Goal: Information Seeking & Learning: Learn about a topic

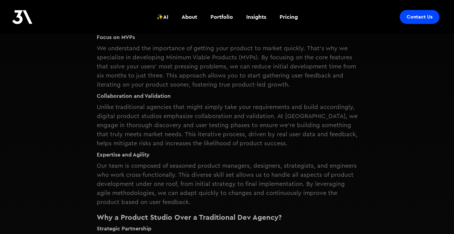
scroll to position [286, 0]
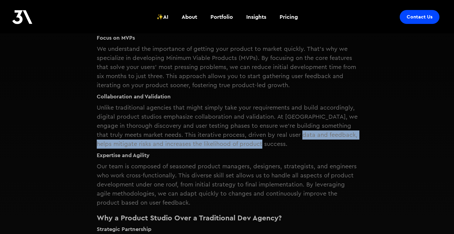
drag, startPoint x: 279, startPoint y: 136, endPoint x: 299, endPoint y: 135, distance: 20.4
click at [299, 133] on p "Unlike traditional agencies that might simply take your requirements and build …" at bounding box center [227, 125] width 261 height 45
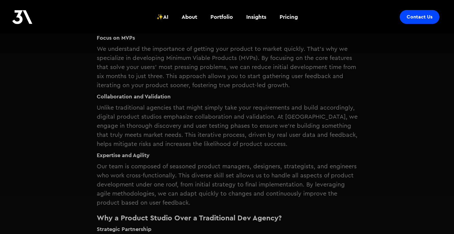
click at [299, 138] on p "Unlike traditional agencies that might simply take your requirements and build …" at bounding box center [227, 125] width 261 height 45
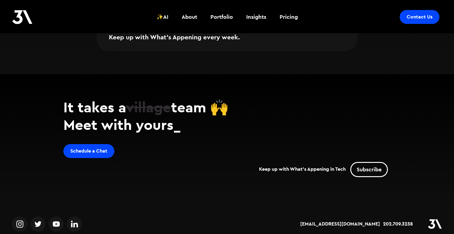
scroll to position [788, 0]
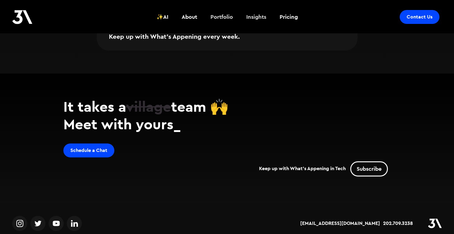
click at [226, 17] on div "Portfolio" at bounding box center [221, 17] width 22 height 8
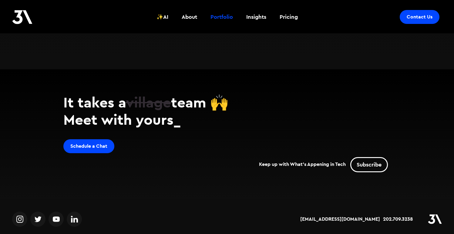
scroll to position [907, 0]
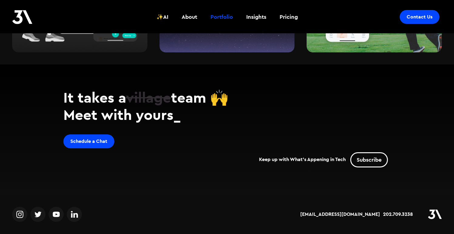
click at [27, 22] on img at bounding box center [22, 17] width 20 height 14
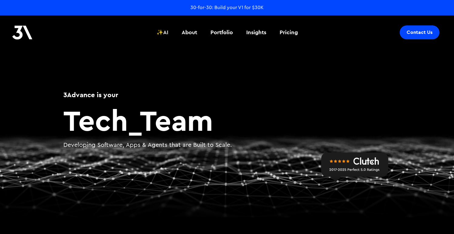
click at [183, 34] on div "About" at bounding box center [189, 33] width 15 height 8
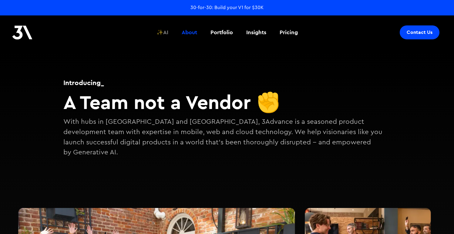
click at [161, 34] on div "✨AI" at bounding box center [162, 33] width 12 height 8
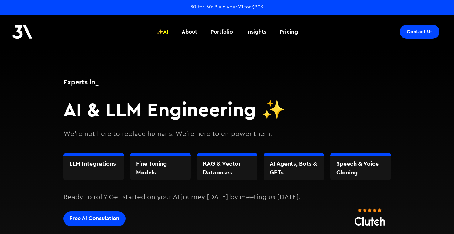
scroll to position [1, 0]
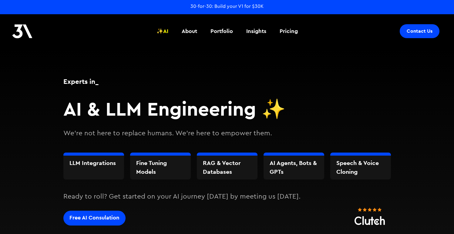
click at [13, 30] on img at bounding box center [22, 31] width 20 height 14
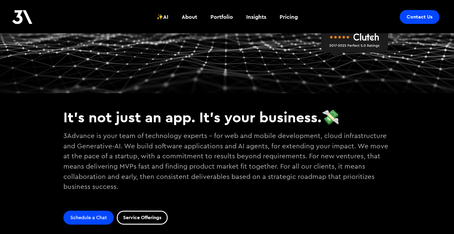
scroll to position [124, 0]
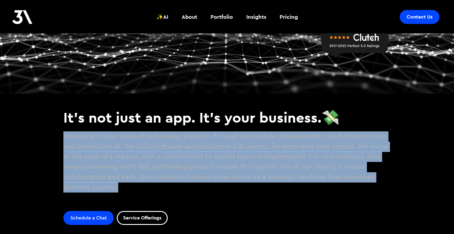
drag, startPoint x: 63, startPoint y: 137, endPoint x: 138, endPoint y: 185, distance: 89.5
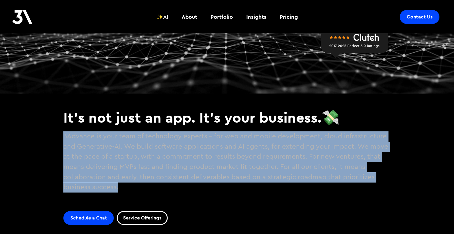
click at [138, 185] on p "3Advance is your team of technology experts - for web and mobile development, c…" at bounding box center [226, 167] width 327 height 76
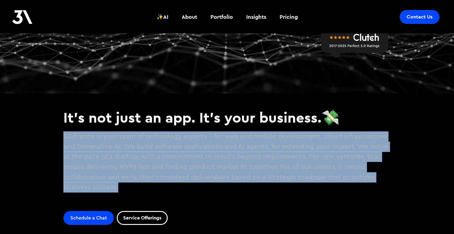
copy p "3Advance is your team of technology experts - for web and mobile development, c…"
